Goal: Navigation & Orientation: Find specific page/section

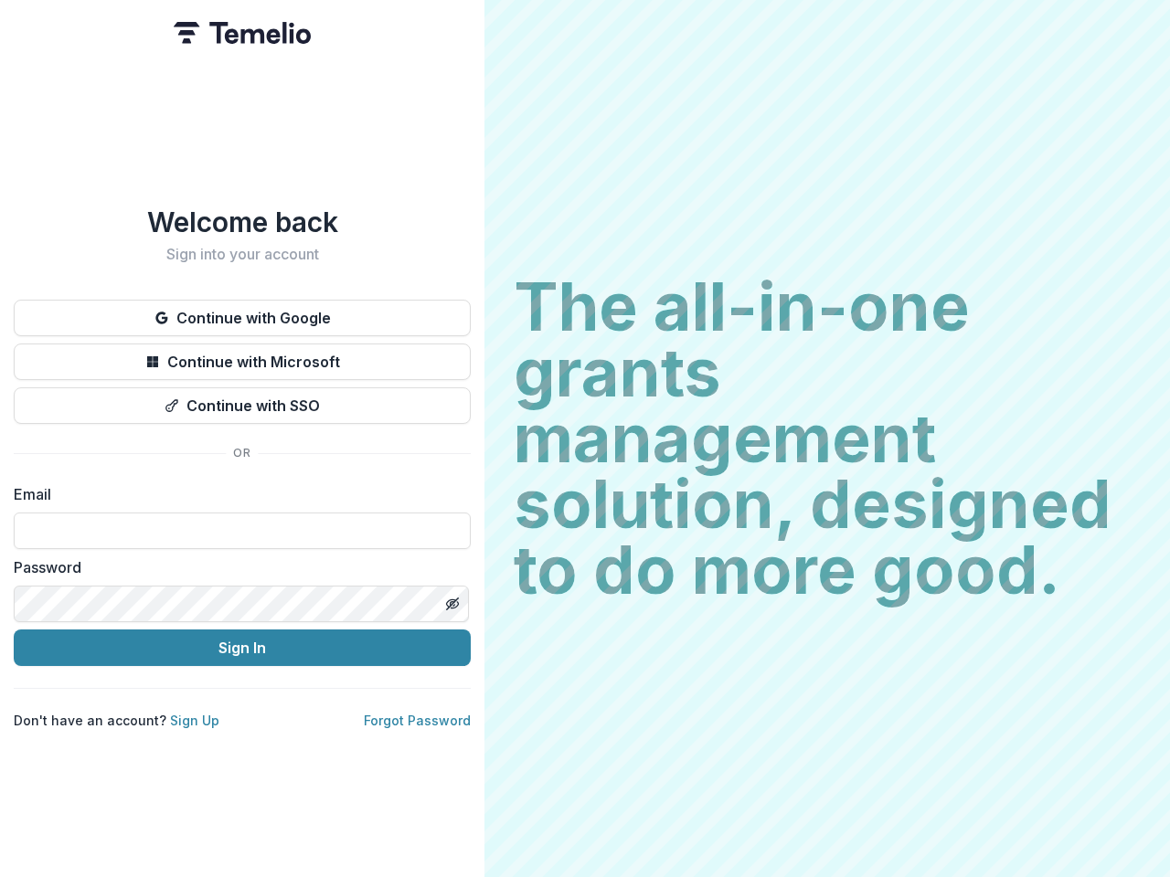
click at [585, 439] on h2 "The all-in-one grants management solution, designed to do more good." at bounding box center [826, 438] width 627 height 329
click at [242, 311] on button "Continue with Google" at bounding box center [242, 318] width 457 height 37
click at [242, 355] on button "Continue with Microsoft" at bounding box center [242, 362] width 457 height 37
click at [242, 398] on button "Continue with SSO" at bounding box center [242, 405] width 457 height 37
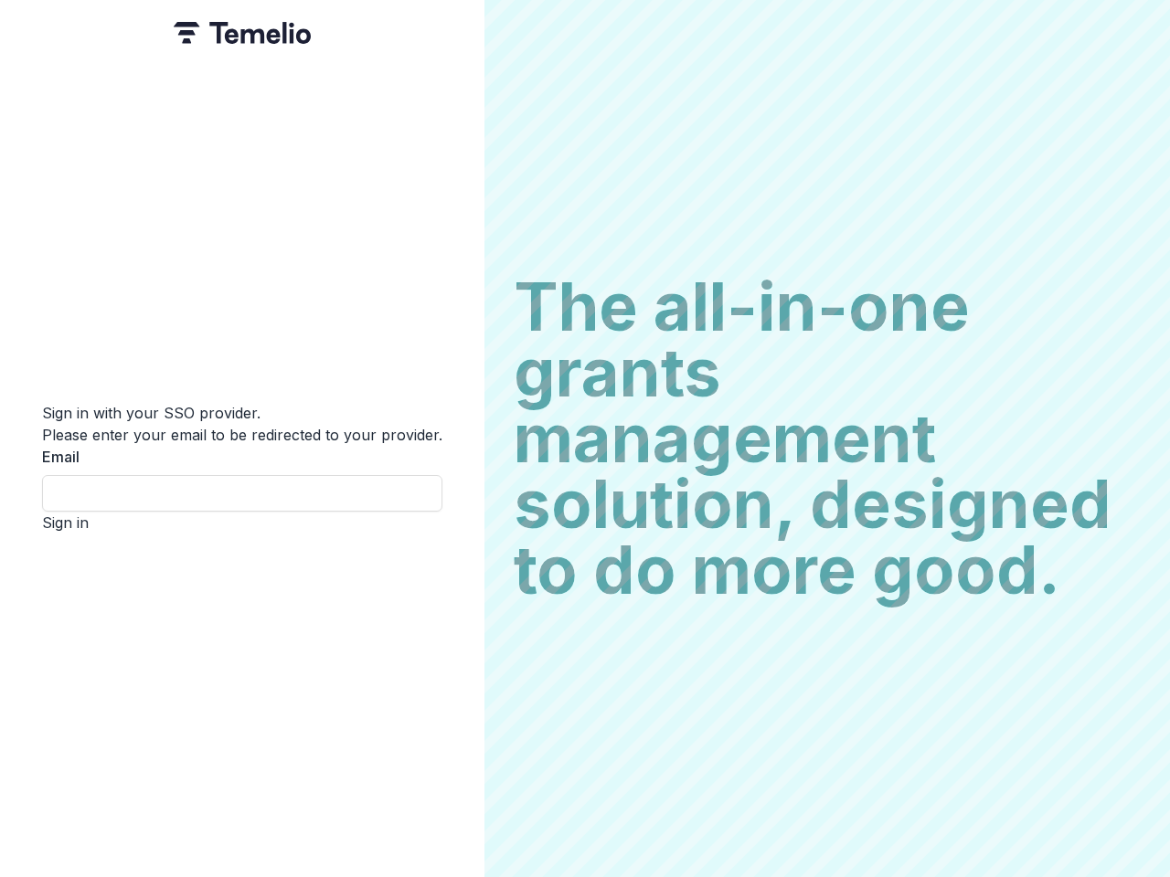
click at [451, 597] on div "Sign in with your SSO provider. Please enter your email to be redirected to you…" at bounding box center [242, 438] width 484 height 877
